Goal: Task Accomplishment & Management: Manage account settings

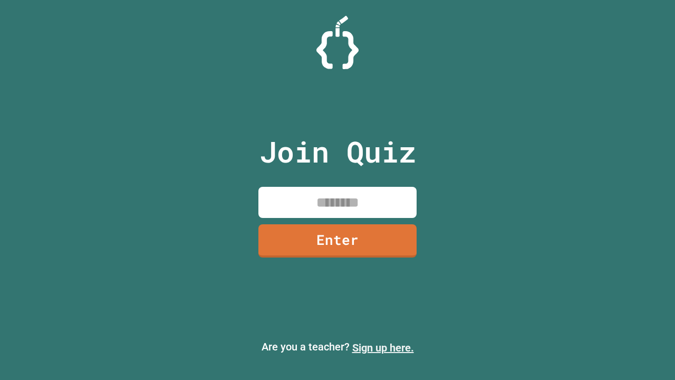
click at [383, 348] on link "Sign up here." at bounding box center [383, 347] width 62 height 13
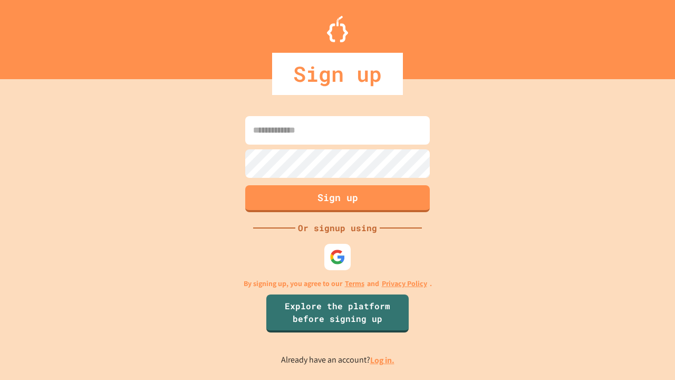
click at [383, 360] on link "Log in." at bounding box center [382, 360] width 24 height 11
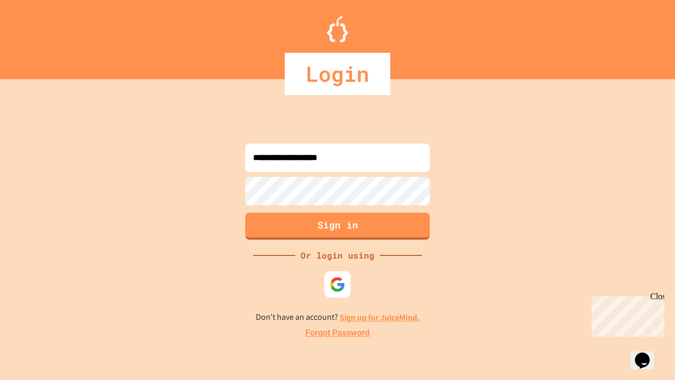
type input "**********"
